Goal: Find contact information: Find contact information

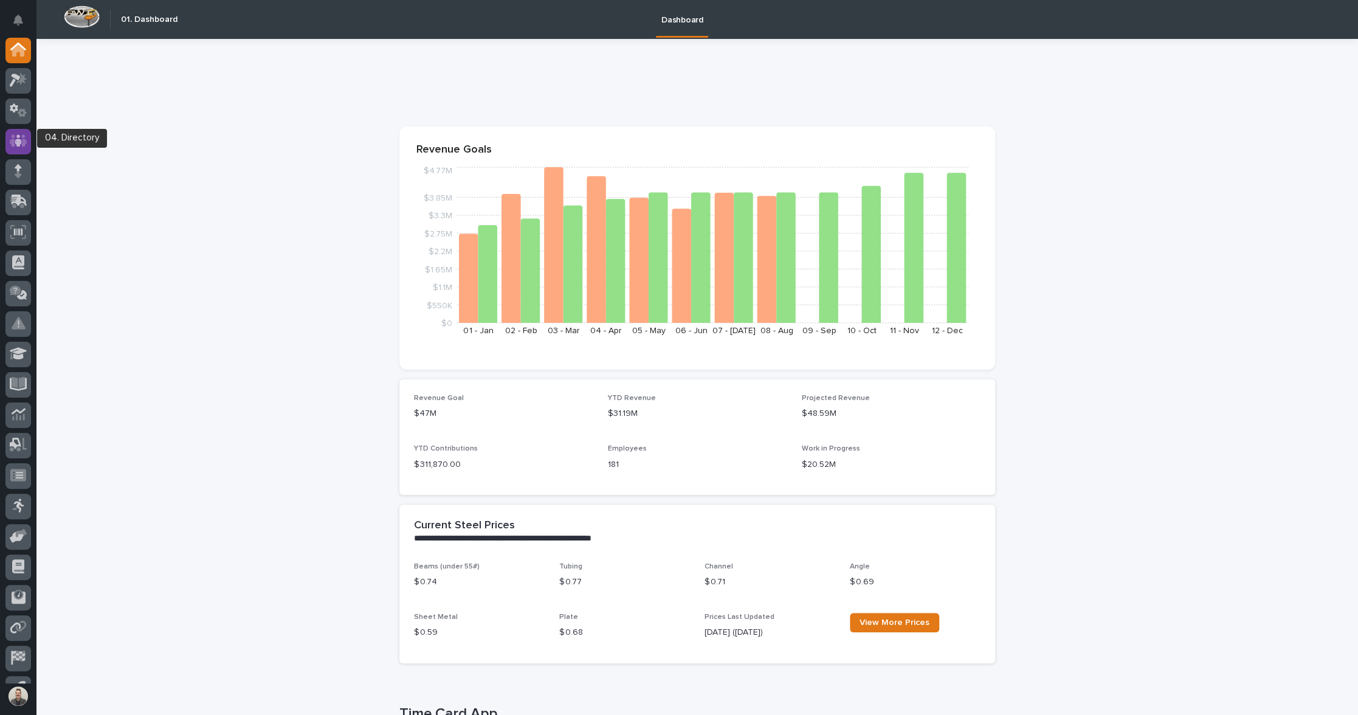
click at [17, 137] on icon at bounding box center [18, 141] width 7 height 12
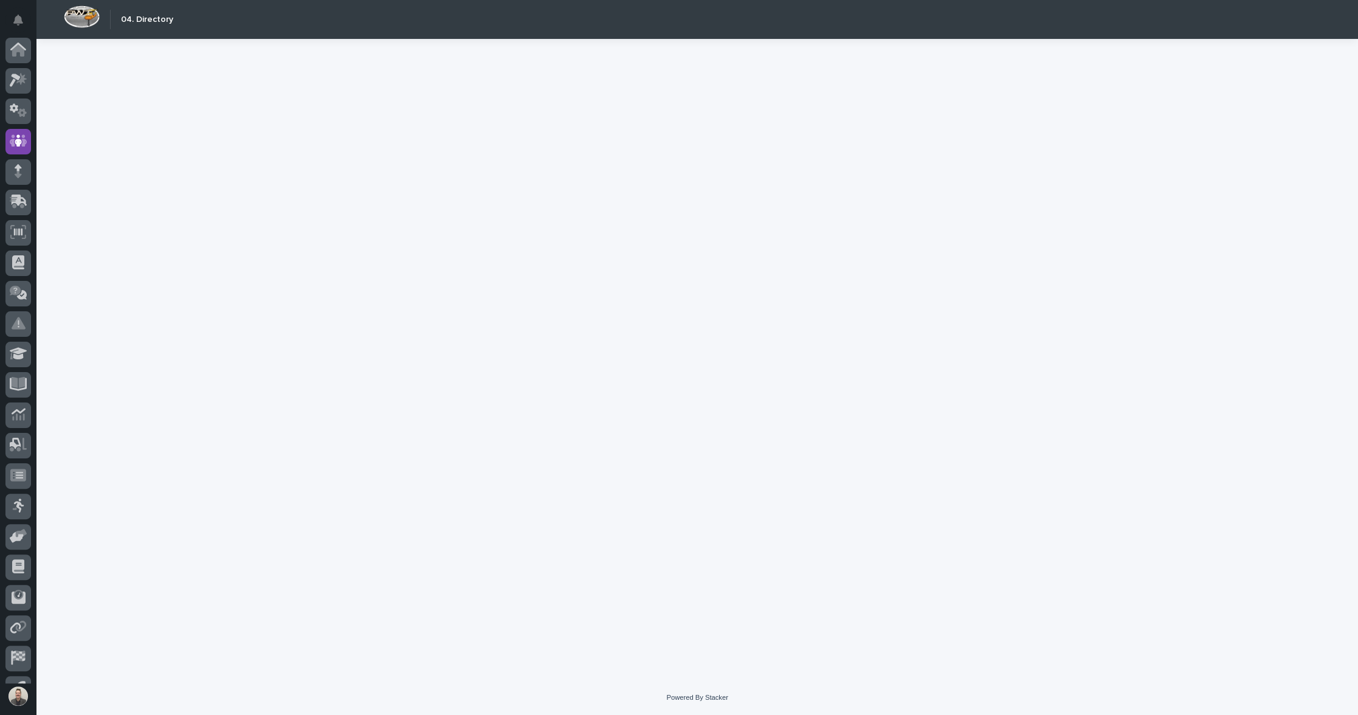
scroll to position [55, 0]
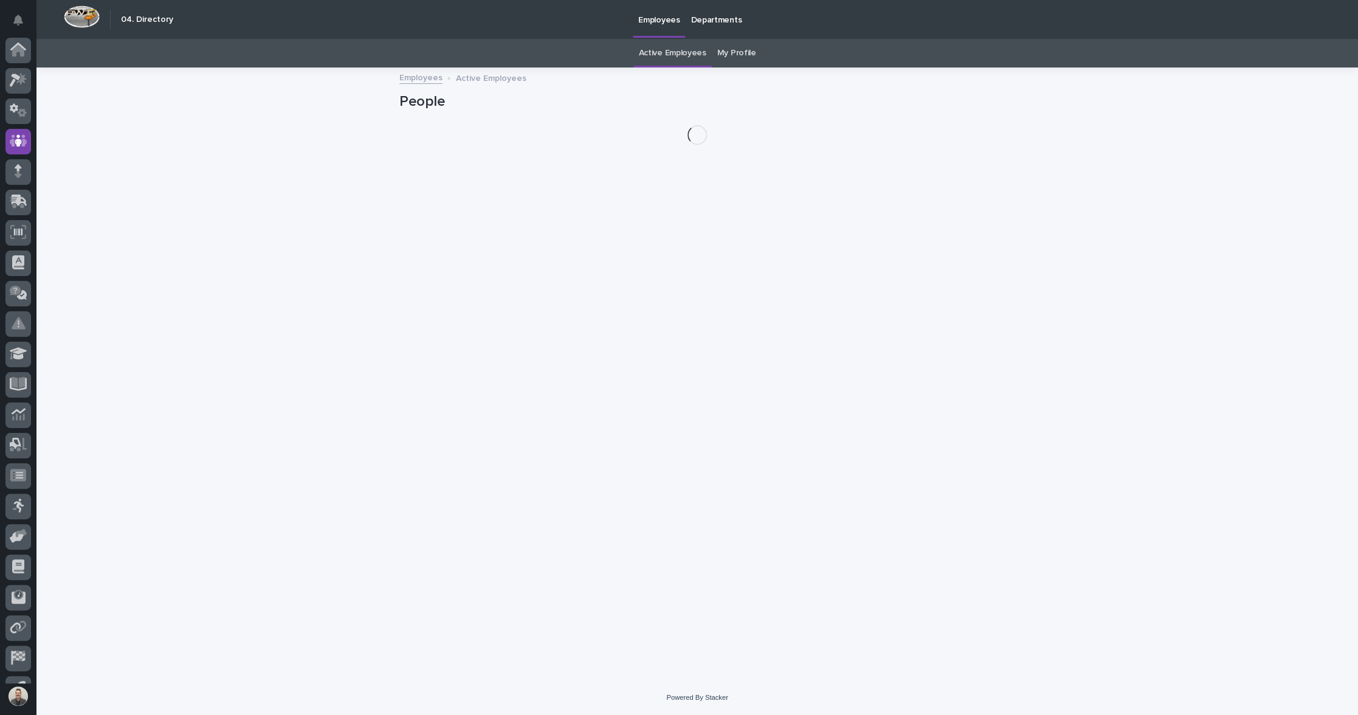
scroll to position [55, 0]
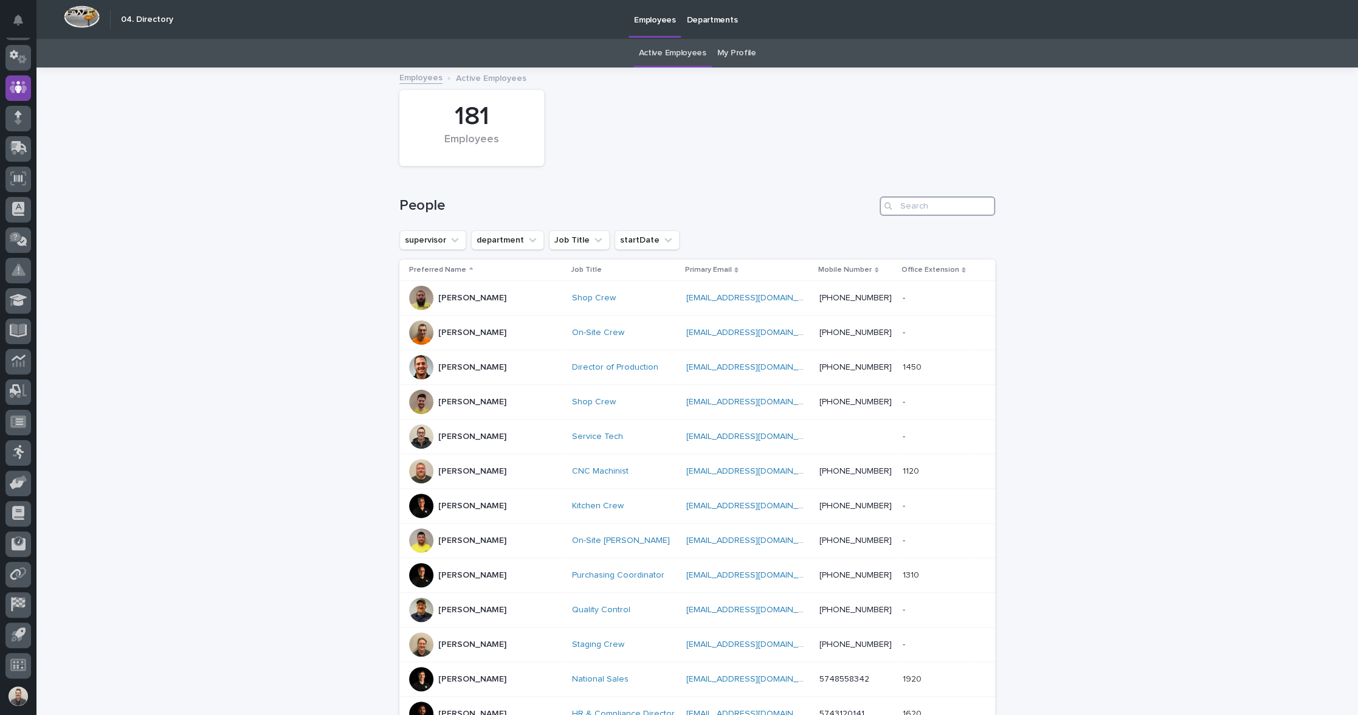
click at [926, 215] on input "Search" at bounding box center [938, 205] width 116 height 19
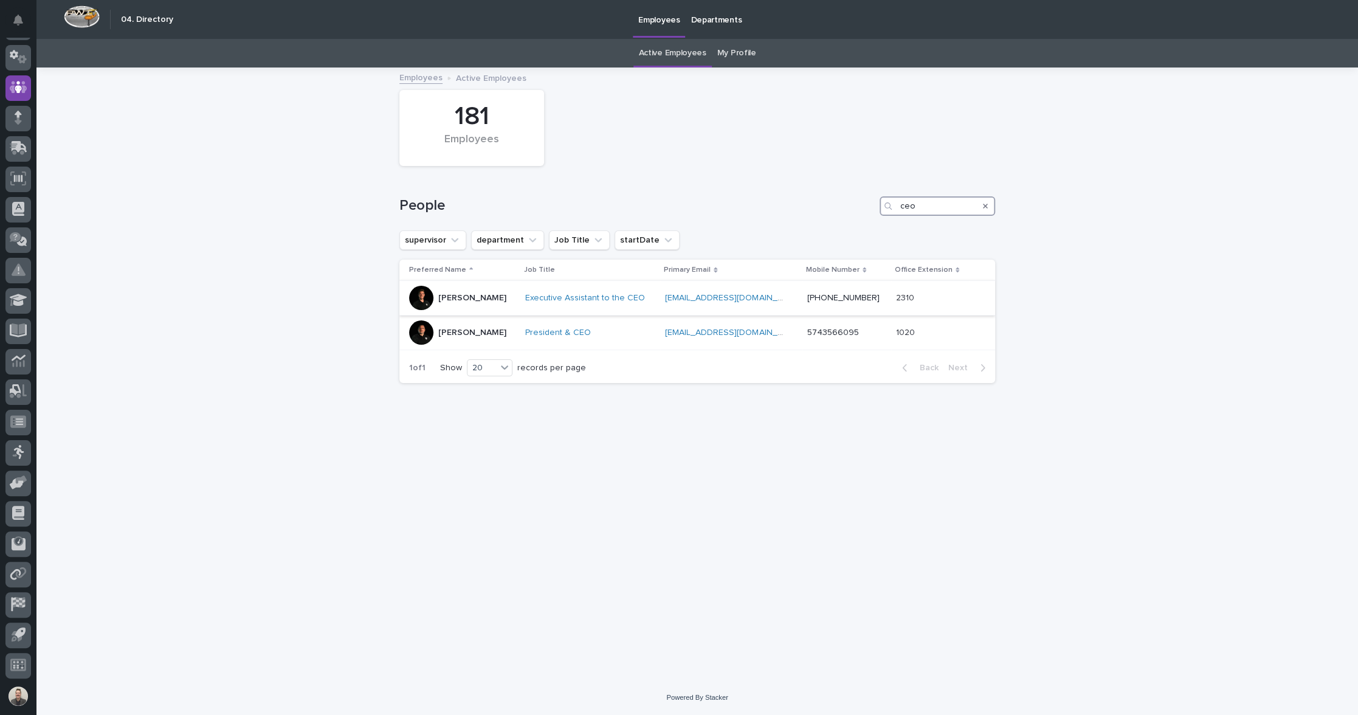
type input "ceo"
click at [462, 303] on p "[PERSON_NAME]" at bounding box center [472, 298] width 68 height 10
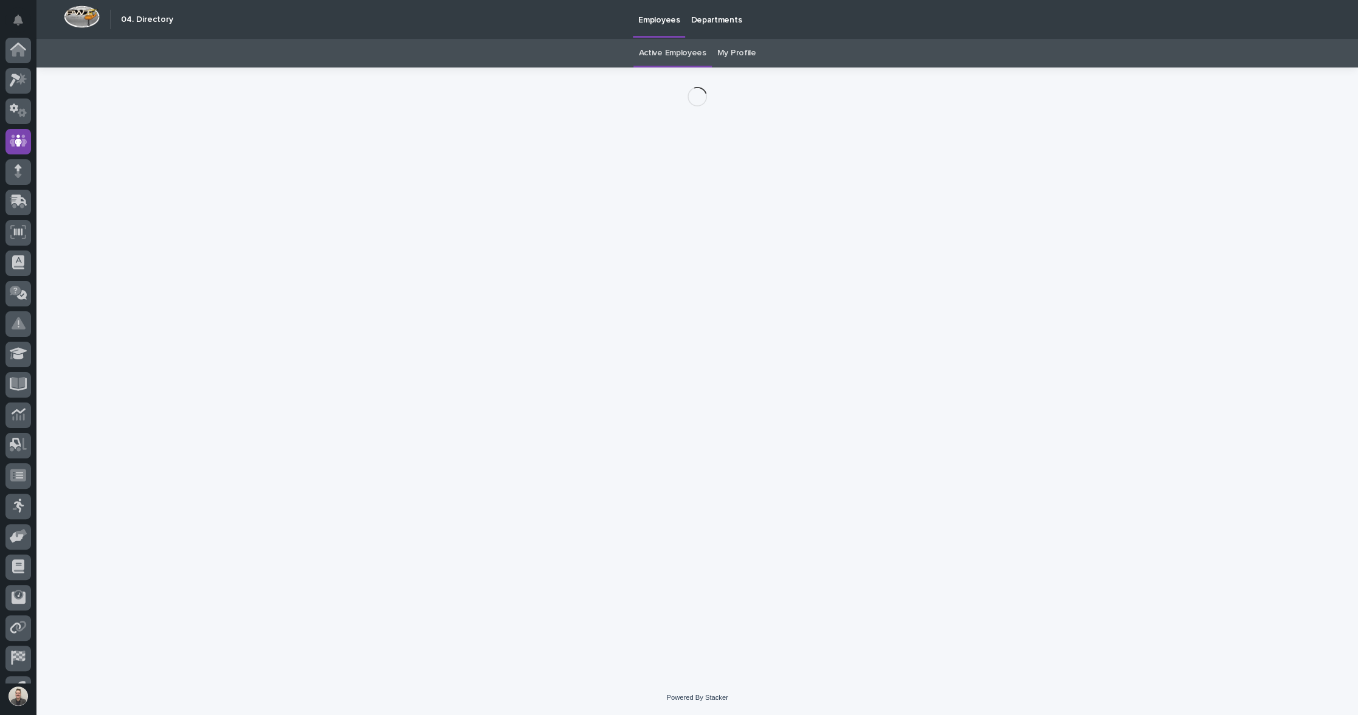
scroll to position [55, 0]
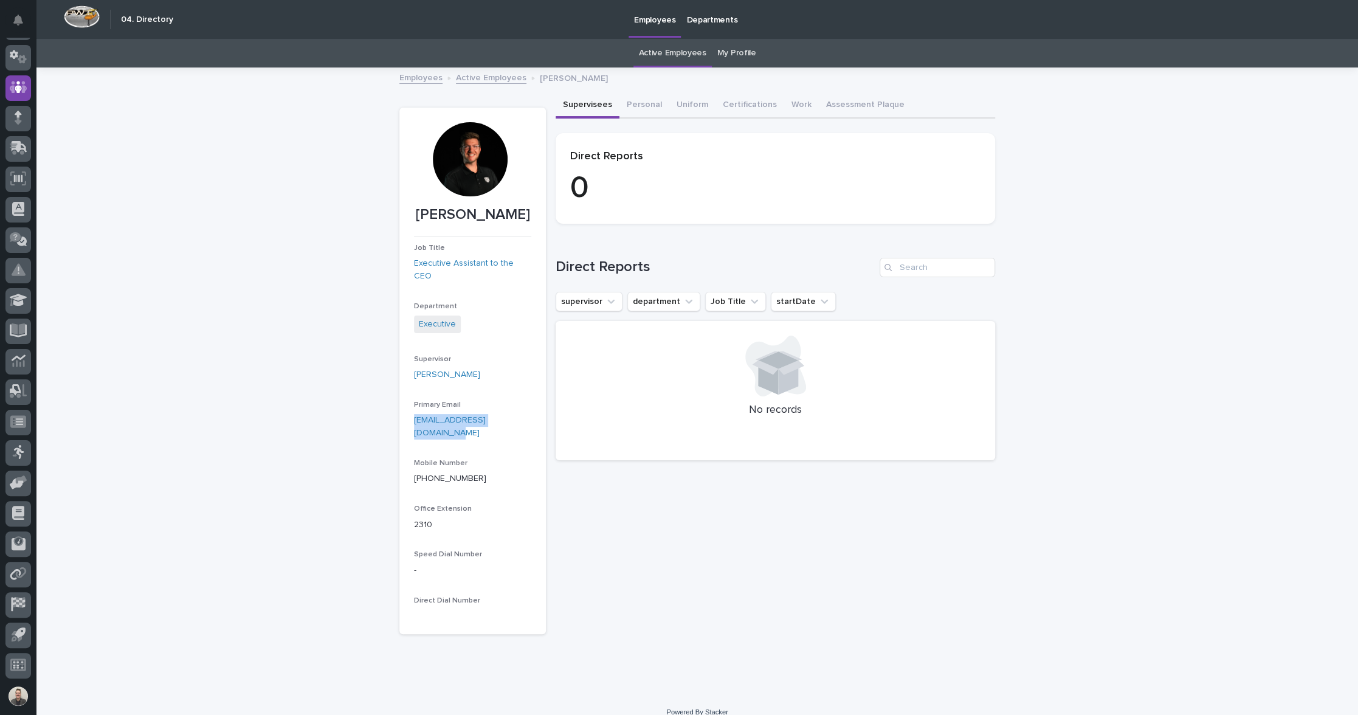
drag, startPoint x: 471, startPoint y: 523, endPoint x: 406, endPoint y: 514, distance: 65.6
click at [406, 514] on section "[PERSON_NAME] Job Title Executive Assistant to the CEO Department Executive Sup…" at bounding box center [472, 371] width 147 height 527
copy link "[EMAIL_ADDRESS][DOMAIN_NAME]"
